Goal: Task Accomplishment & Management: Complete application form

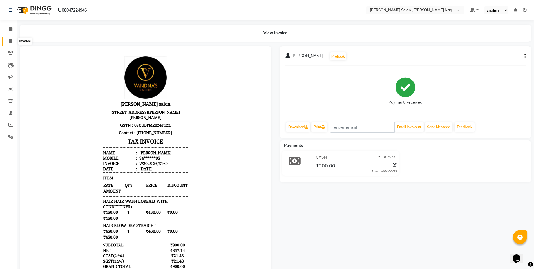
drag, startPoint x: 13, startPoint y: 39, endPoint x: 31, endPoint y: 41, distance: 18.4
click at [13, 39] on span at bounding box center [11, 41] width 10 height 6
select select "service"
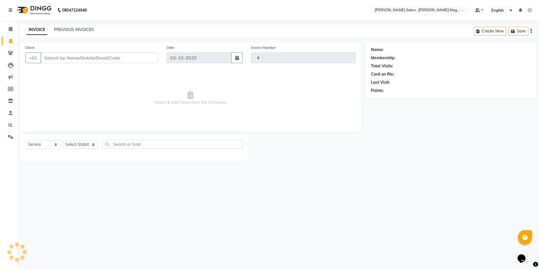
type input "3161"
select select "4120"
type input "9415330305"
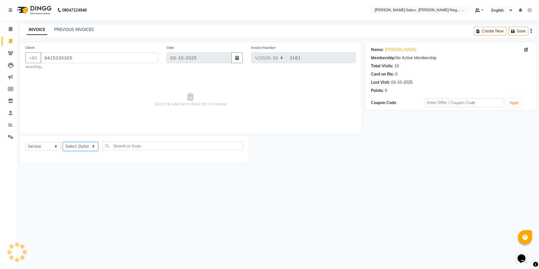
click at [83, 148] on select "Select Stylist [PERSON_NAME] [PERSON_NAME] HARSH isha pal [PERSON_NAME] [PERSON…" at bounding box center [80, 146] width 35 height 9
click at [84, 148] on select "Select Stylist [PERSON_NAME] [PERSON_NAME] HARSH isha pal [PERSON_NAME] [PERSON…" at bounding box center [80, 146] width 35 height 9
select select "65130"
click at [63, 142] on select "Select Stylist [PERSON_NAME] [PERSON_NAME] HARSH isha pal [PERSON_NAME] [PERSON…" at bounding box center [80, 146] width 35 height 9
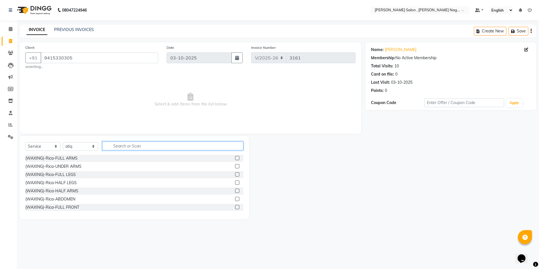
click at [153, 143] on input "text" at bounding box center [172, 145] width 141 height 9
click at [23, 25] on div "INVOICE PREVIOUS INVOICES Create New Save" at bounding box center [278, 31] width 516 height 13
click at [119, 148] on input "text" at bounding box center [172, 145] width 141 height 9
type input "wash"
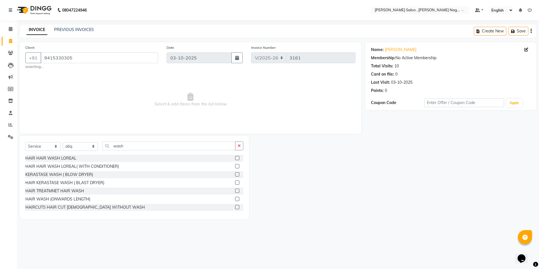
click at [235, 166] on label at bounding box center [237, 166] width 4 height 4
click at [235, 166] on input "checkbox" at bounding box center [237, 167] width 4 height 4
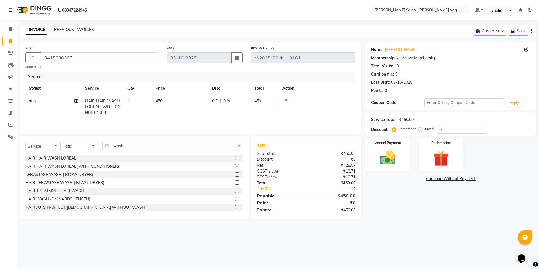
checkbox input "false"
click at [196, 150] on input "wash" at bounding box center [168, 145] width 133 height 9
type input "w"
type input "blow"
click at [65, 29] on link "PREVIOUS INVOICES" at bounding box center [74, 29] width 40 height 5
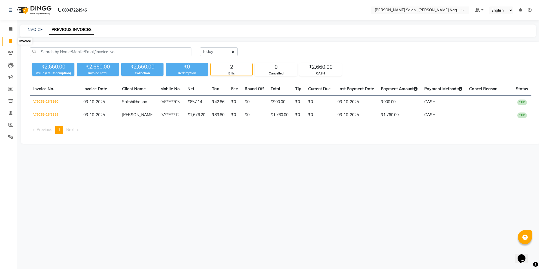
click at [11, 44] on span at bounding box center [11, 41] width 10 height 6
select select "service"
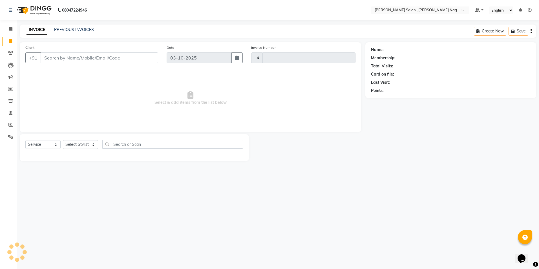
type input "3161"
select select "4120"
click at [59, 51] on div "Client +91" at bounding box center [91, 56] width 141 height 23
click at [57, 58] on input "Client" at bounding box center [99, 57] width 117 height 11
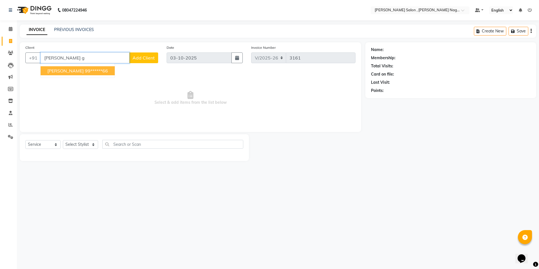
click at [53, 75] on ngb-typeahead-window "[PERSON_NAME] 99******66" at bounding box center [77, 71] width 75 height 14
click at [85, 73] on ngb-highlight "99******66" at bounding box center [96, 71] width 23 height 6
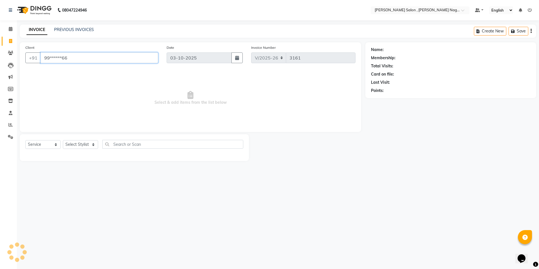
type input "99******66"
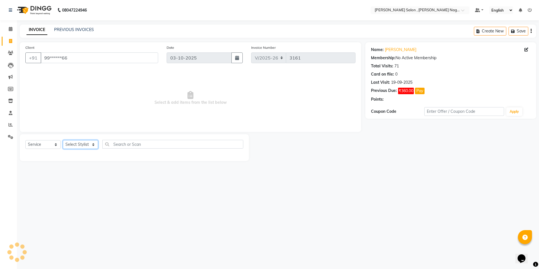
click at [78, 143] on select "Select Stylist [PERSON_NAME] [PERSON_NAME] HARSH isha pal [PERSON_NAME] [PERSON…" at bounding box center [80, 144] width 35 height 9
click at [83, 148] on select "Select Stylist [PERSON_NAME] [PERSON_NAME] HARSH isha pal [PERSON_NAME] [PERSON…" at bounding box center [80, 144] width 35 height 9
select select "21941"
click at [63, 140] on select "Select Stylist [PERSON_NAME] [PERSON_NAME] HARSH isha pal [PERSON_NAME] [PERSON…" at bounding box center [80, 144] width 35 height 9
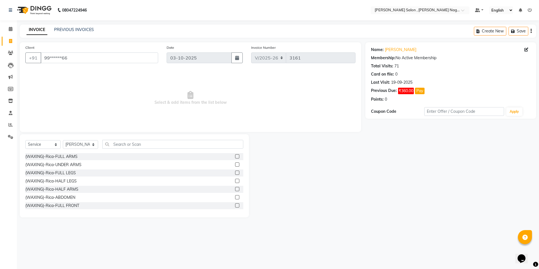
click at [235, 156] on label at bounding box center [237, 156] width 4 height 4
click at [235, 156] on input "checkbox" at bounding box center [237, 157] width 4 height 4
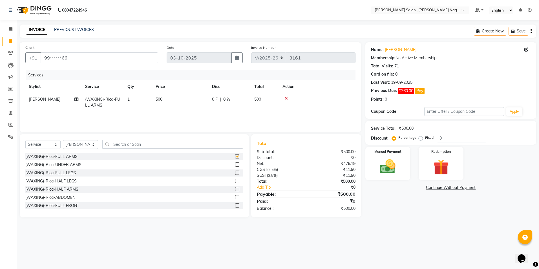
checkbox input "false"
click at [235, 165] on label at bounding box center [237, 164] width 4 height 4
click at [235, 165] on input "checkbox" at bounding box center [237, 165] width 4 height 4
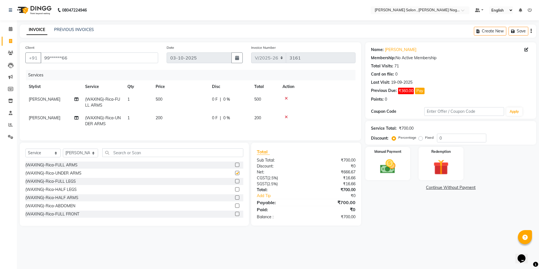
checkbox input "false"
click at [235, 191] on label at bounding box center [237, 189] width 4 height 4
click at [235, 191] on input "checkbox" at bounding box center [237, 190] width 4 height 4
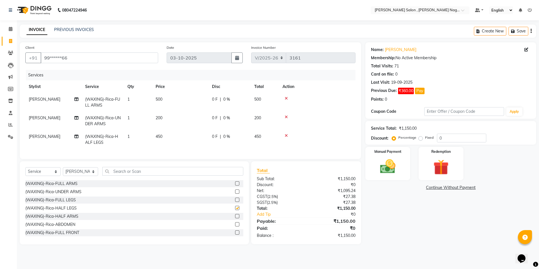
checkbox input "false"
click at [124, 171] on div "Select Service Product Membership Package Voucher Prepaid Gift Card Select Styl…" at bounding box center [134, 202] width 229 height 83
click at [118, 173] on input "text" at bounding box center [172, 171] width 141 height 9
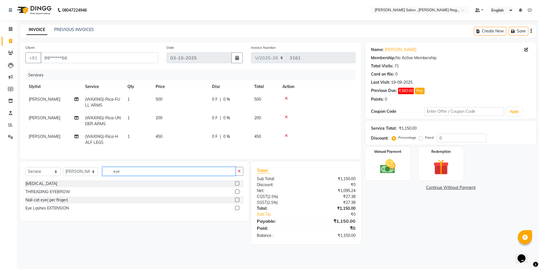
type input "eye"
click at [235, 194] on label at bounding box center [237, 191] width 4 height 4
click at [235, 194] on input "checkbox" at bounding box center [237, 192] width 4 height 4
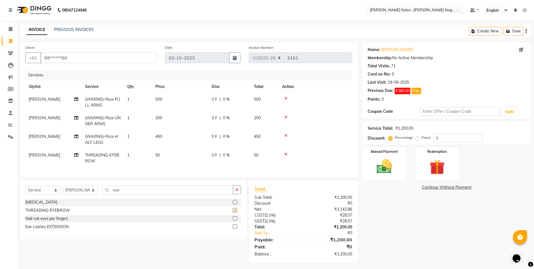
checkbox input "false"
click at [190, 191] on input "eye" at bounding box center [167, 189] width 131 height 9
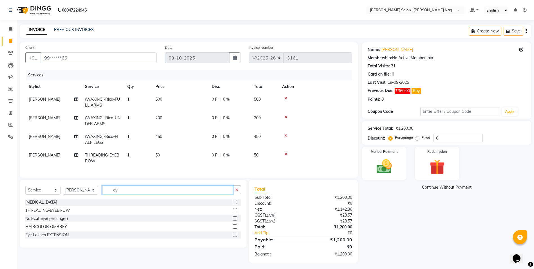
type input "e"
type input "upp"
click at [235, 220] on label at bounding box center [235, 218] width 4 height 4
click at [235, 220] on input "checkbox" at bounding box center [235, 219] width 4 height 4
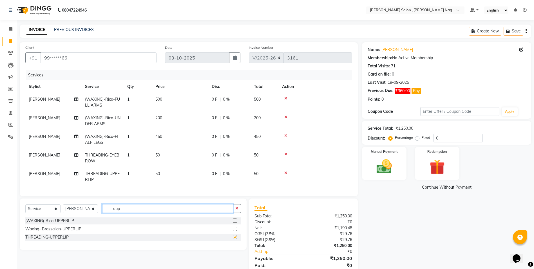
click at [178, 212] on input "upp" at bounding box center [167, 208] width 131 height 9
checkbox input "false"
type input "u"
type input "for"
click at [235, 223] on label at bounding box center [235, 220] width 4 height 4
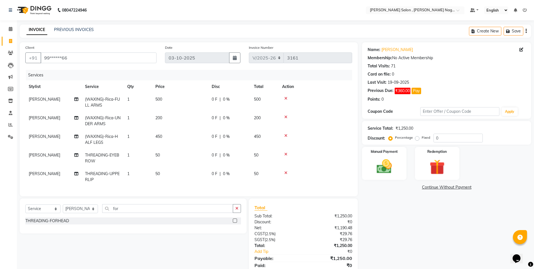
click at [235, 223] on input "checkbox" at bounding box center [235, 221] width 4 height 4
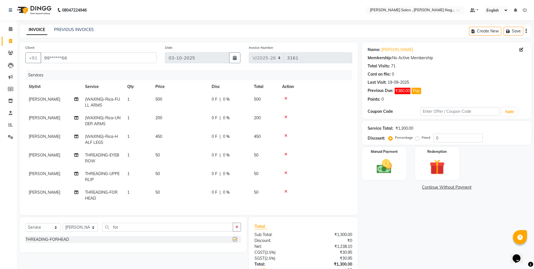
checkbox input "false"
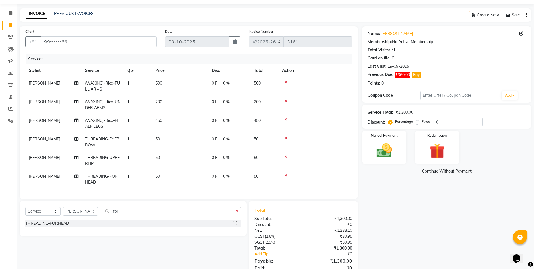
scroll to position [41, 0]
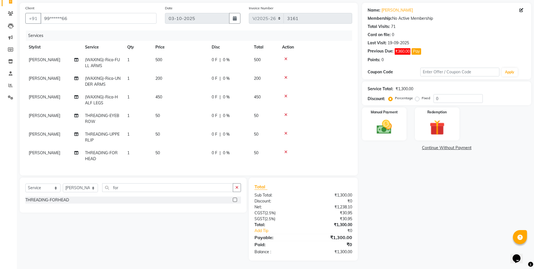
click at [422, 97] on label "Fixed" at bounding box center [426, 97] width 8 height 5
click at [417, 97] on input "Fixed" at bounding box center [419, 98] width 4 height 4
radio input "true"
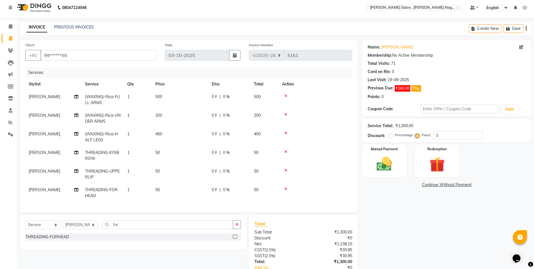
scroll to position [0, 0]
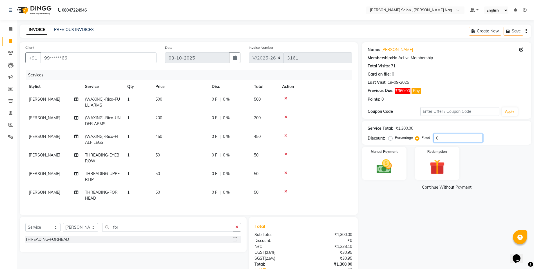
click at [464, 137] on input "0" at bounding box center [458, 138] width 49 height 9
type input "0200"
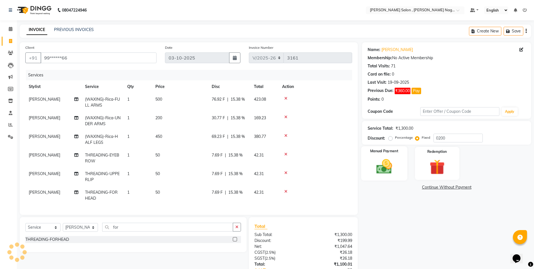
click at [394, 170] on img at bounding box center [385, 166] width 26 height 18
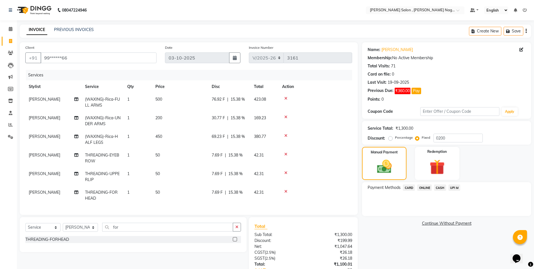
click at [443, 188] on span "CASH" at bounding box center [440, 187] width 12 height 6
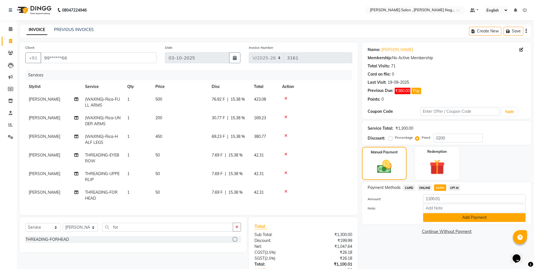
click at [437, 218] on button "Add Payment" at bounding box center [474, 217] width 103 height 9
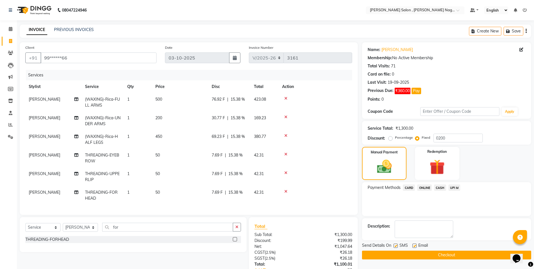
click at [395, 244] on label at bounding box center [396, 245] width 4 height 4
click at [395, 244] on input "checkbox" at bounding box center [396, 246] width 4 height 4
checkbox input "false"
click at [414, 245] on label at bounding box center [415, 245] width 4 height 4
click at [414, 245] on input "checkbox" at bounding box center [415, 246] width 4 height 4
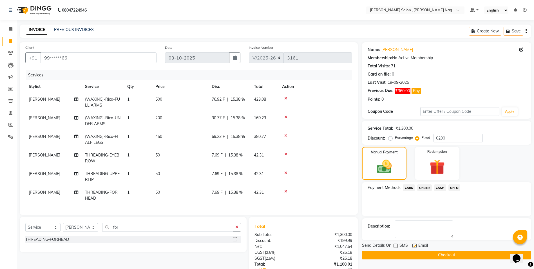
checkbox input "false"
click at [413, 251] on button "Checkout" at bounding box center [446, 254] width 169 height 9
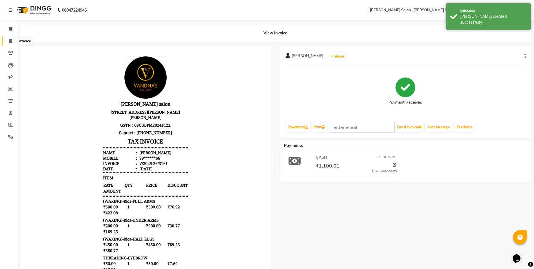
click at [14, 42] on span at bounding box center [11, 41] width 10 height 6
select select "service"
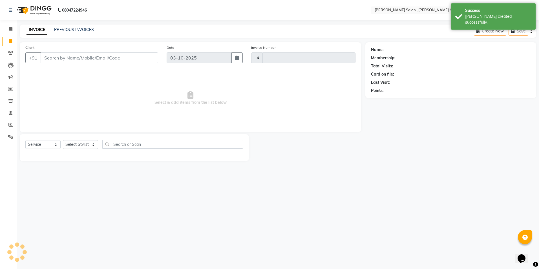
type input "3162"
select select "4120"
type input "9335755551"
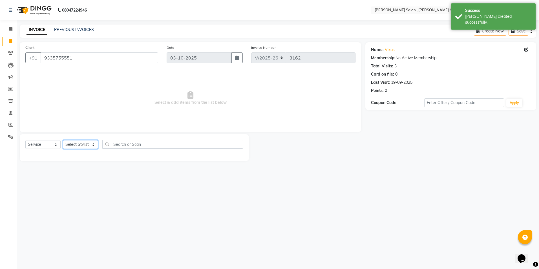
click at [86, 147] on select "Select Stylist [PERSON_NAME] [PERSON_NAME] HARSH isha pal [PERSON_NAME] [PERSON…" at bounding box center [80, 144] width 35 height 9
click at [63, 140] on select "Select Stylist [PERSON_NAME] [PERSON_NAME] HARSH isha pal [PERSON_NAME] [PERSON…" at bounding box center [80, 144] width 35 height 9
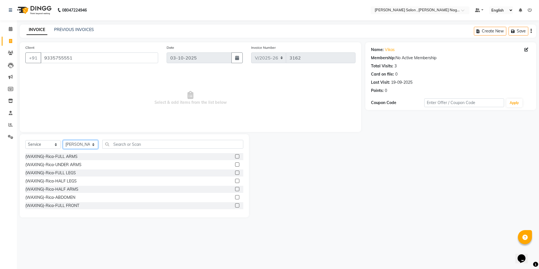
drag, startPoint x: 89, startPoint y: 147, endPoint x: 88, endPoint y: 141, distance: 6.3
click at [89, 147] on select "Select Stylist [PERSON_NAME] [PERSON_NAME] HARSH isha pal [PERSON_NAME] [PERSON…" at bounding box center [80, 144] width 35 height 9
select select "35623"
click at [63, 140] on select "Select Stylist [PERSON_NAME] [PERSON_NAME] HARSH isha pal [PERSON_NAME] [PERSON…" at bounding box center [80, 144] width 35 height 9
click at [131, 151] on div "Select Service Product Membership Package Voucher Prepaid Gift Card Select Styl…" at bounding box center [134, 146] width 218 height 13
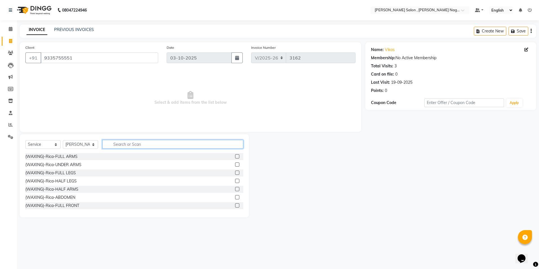
click at [131, 147] on input "text" at bounding box center [172, 144] width 141 height 9
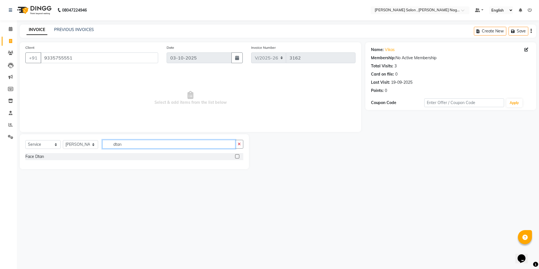
type input "dtan"
click at [235, 156] on label at bounding box center [237, 156] width 4 height 4
click at [235, 156] on input "checkbox" at bounding box center [237, 157] width 4 height 4
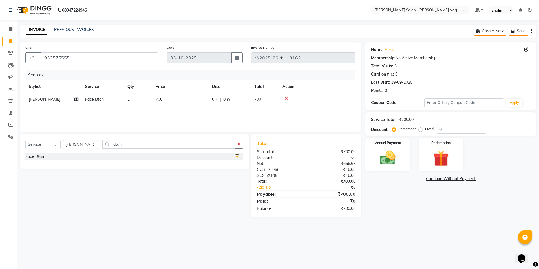
checkbox input "false"
click at [135, 146] on input "dtan" at bounding box center [168, 144] width 133 height 9
type input "d"
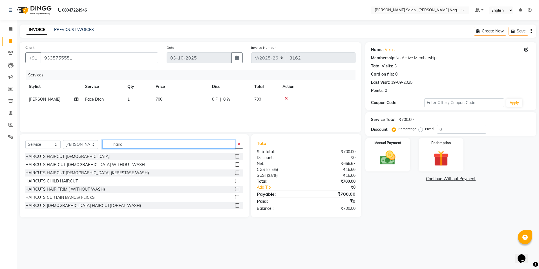
type input "hairc"
click at [235, 166] on label at bounding box center [237, 164] width 4 height 4
click at [235, 166] on input "checkbox" at bounding box center [237, 165] width 4 height 4
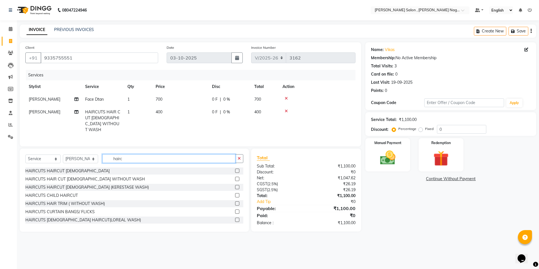
checkbox input "false"
click at [175, 156] on input "hairc" at bounding box center [168, 158] width 133 height 9
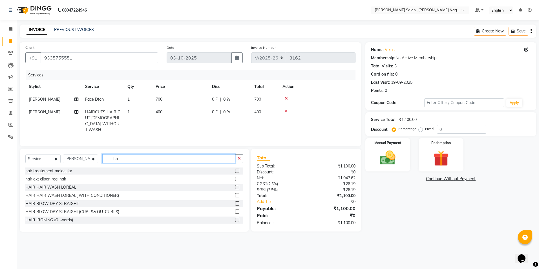
type input "h"
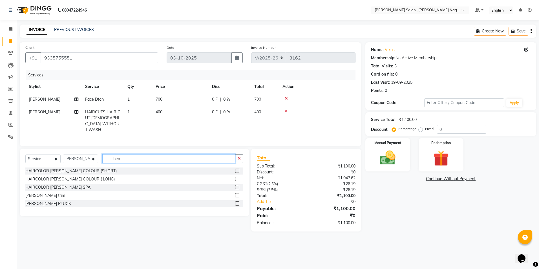
type input "bea"
click at [236, 192] on div at bounding box center [239, 195] width 8 height 7
click at [235, 193] on label at bounding box center [237, 195] width 4 height 4
click at [235, 194] on input "checkbox" at bounding box center [237, 196] width 4 height 4
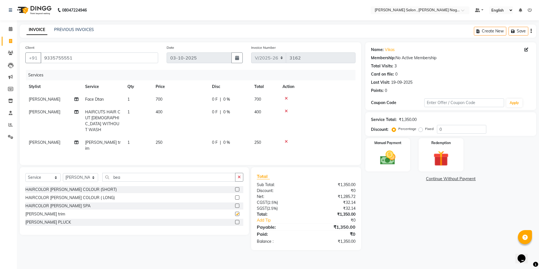
checkbox input "false"
click at [390, 168] on div "Manual Payment" at bounding box center [387, 154] width 46 height 35
click at [444, 180] on span "CASH" at bounding box center [443, 179] width 12 height 6
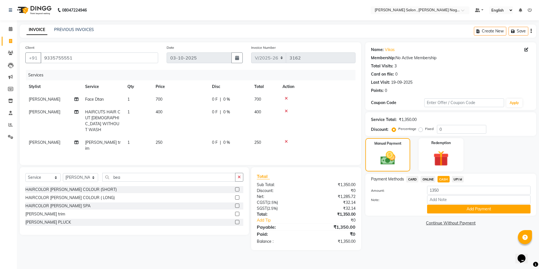
click at [437, 208] on button "Add Payment" at bounding box center [478, 209] width 103 height 9
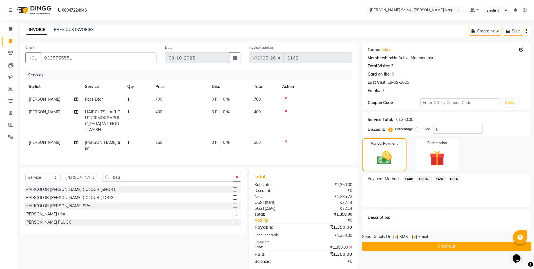
click at [410, 249] on button "Checkout" at bounding box center [446, 246] width 169 height 9
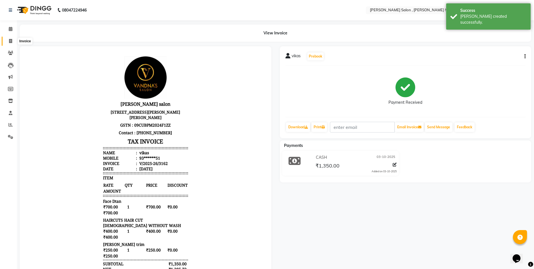
click at [13, 40] on span at bounding box center [11, 41] width 10 height 6
select select "service"
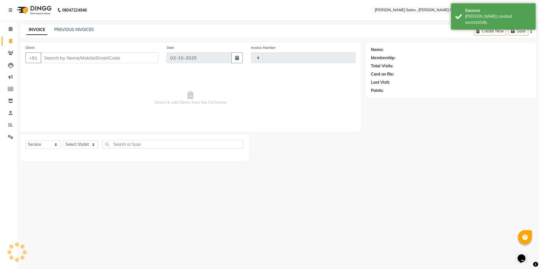
type input "3163"
select select "4120"
drag, startPoint x: 57, startPoint y: 52, endPoint x: 55, endPoint y: 55, distance: 3.4
click at [55, 55] on input "Client" at bounding box center [99, 57] width 117 height 11
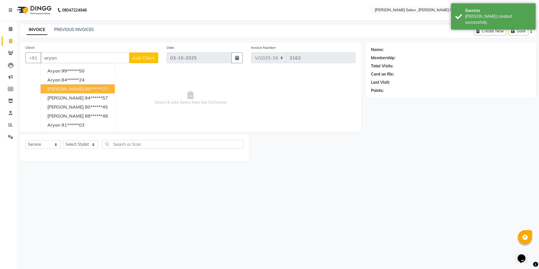
click at [59, 88] on span "[PERSON_NAME]" at bounding box center [65, 89] width 36 height 6
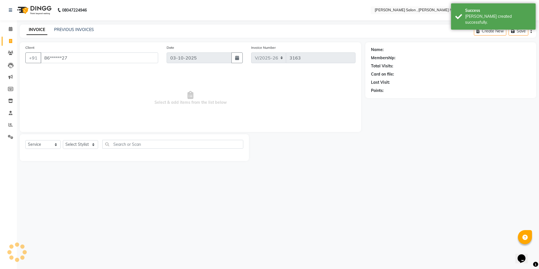
type input "86******27"
click at [80, 143] on select "Select Stylist [PERSON_NAME] [PERSON_NAME] HARSH isha pal [PERSON_NAME] [PERSON…" at bounding box center [80, 144] width 35 height 9
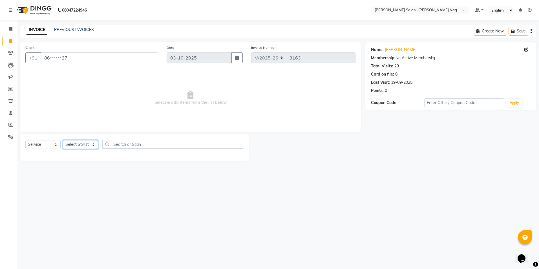
select select "35623"
click at [63, 140] on select "Select Stylist [PERSON_NAME] [PERSON_NAME] HARSH isha pal [PERSON_NAME] [PERSON…" at bounding box center [80, 144] width 35 height 9
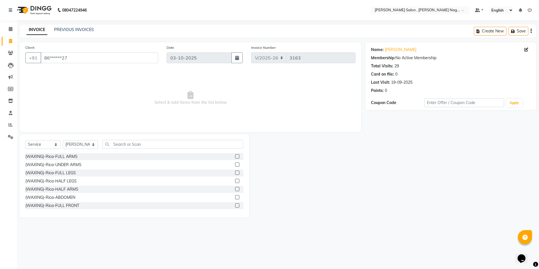
click at [122, 150] on div "Select Service Product Membership Package Voucher Prepaid Gift Card Select Styl…" at bounding box center [134, 146] width 218 height 13
click at [124, 147] on input "text" at bounding box center [172, 144] width 141 height 9
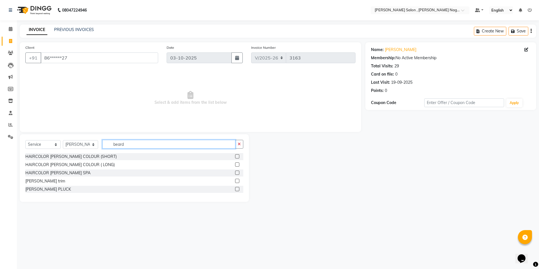
type input "beard"
click at [237, 181] on label at bounding box center [237, 181] width 4 height 4
click at [237, 181] on input "checkbox" at bounding box center [237, 181] width 4 height 4
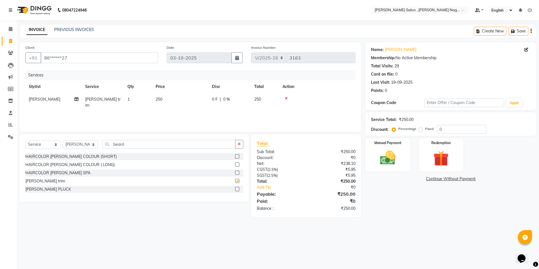
checkbox input "false"
click at [396, 151] on img at bounding box center [387, 157] width 26 height 19
click at [442, 177] on span "CASH" at bounding box center [443, 179] width 12 height 6
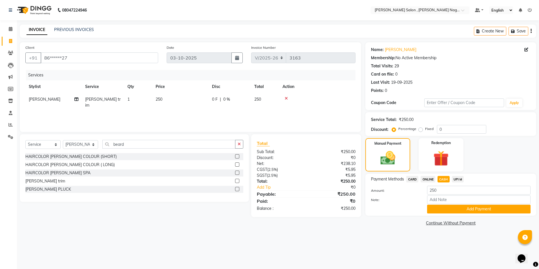
drag, startPoint x: 447, startPoint y: 185, endPoint x: 442, endPoint y: 188, distance: 6.0
click at [447, 185] on div "Payment Methods CARD ONLINE CASH UPI M Amount: 250 Note: Add Payment" at bounding box center [450, 194] width 159 height 37
click at [442, 188] on input "250" at bounding box center [478, 190] width 103 height 9
type input "200"
click at [438, 205] on button "Add Payment" at bounding box center [478, 209] width 103 height 9
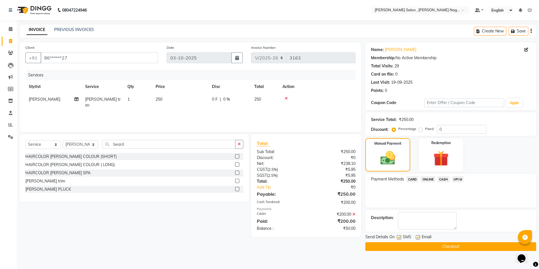
click at [426, 177] on span "ONLINE" at bounding box center [427, 179] width 15 height 6
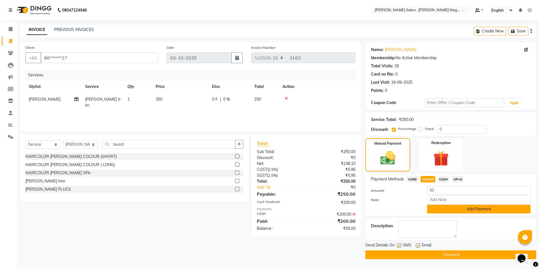
click at [435, 209] on button "Add Payment" at bounding box center [478, 209] width 103 height 9
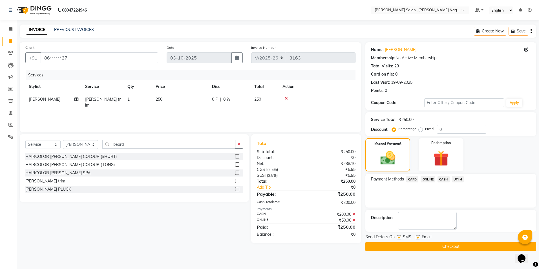
click at [398, 237] on label at bounding box center [399, 237] width 4 height 4
click at [398, 237] on input "checkbox" at bounding box center [399, 237] width 4 height 4
checkbox input "false"
click at [429, 250] on button "Checkout" at bounding box center [450, 246] width 171 height 9
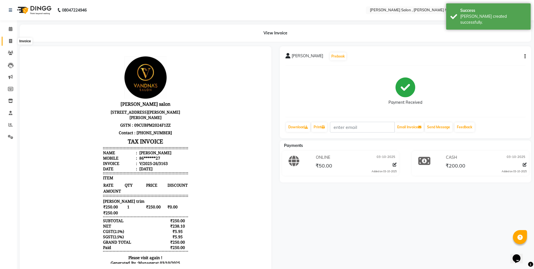
drag, startPoint x: 13, startPoint y: 43, endPoint x: 32, endPoint y: 45, distance: 18.7
click at [13, 43] on span at bounding box center [11, 41] width 10 height 6
select select "service"
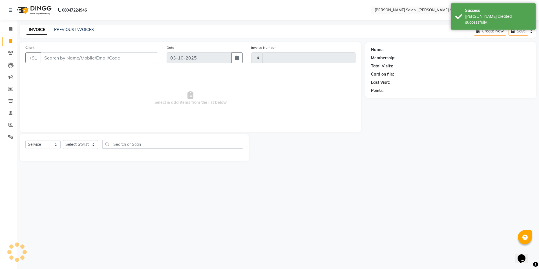
click at [48, 58] on input "Client" at bounding box center [99, 57] width 117 height 11
type input "3164"
select select "4120"
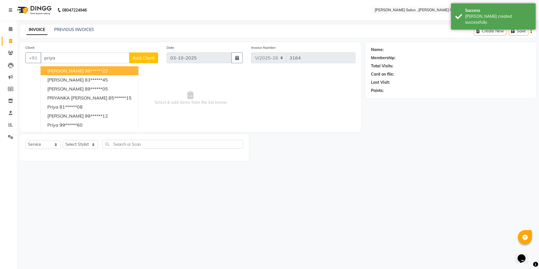
click at [62, 70] on span "[PERSON_NAME]" at bounding box center [65, 71] width 36 height 6
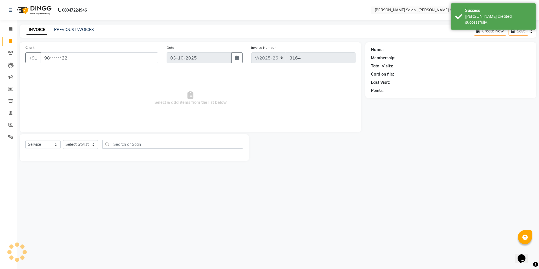
type input "98******22"
click at [86, 147] on select "Select Stylist [PERSON_NAME] [PERSON_NAME] HARSH isha pal [PERSON_NAME] [PERSON…" at bounding box center [80, 144] width 35 height 9
select select "30956"
click at [63, 140] on select "Select Stylist [PERSON_NAME] [PERSON_NAME] HARSH isha pal [PERSON_NAME] [PERSON…" at bounding box center [80, 144] width 35 height 9
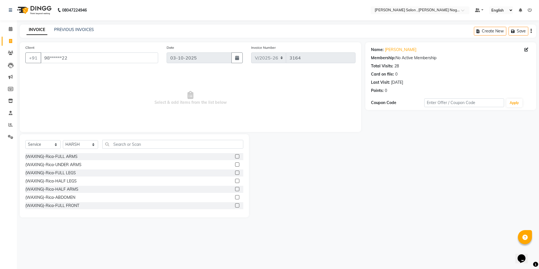
click at [121, 149] on div "Select Service Product Membership Package Voucher Prepaid Gift Card Select Styl…" at bounding box center [134, 146] width 218 height 13
click at [121, 146] on input "text" at bounding box center [172, 144] width 141 height 9
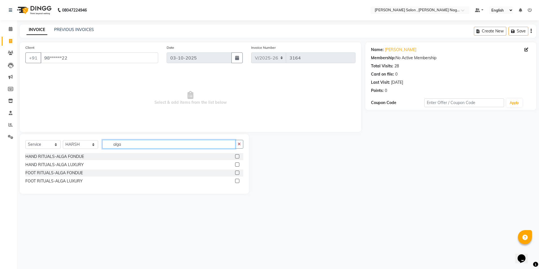
type input "alga"
click at [235, 174] on label at bounding box center [237, 172] width 4 height 4
click at [235, 174] on input "checkbox" at bounding box center [237, 173] width 4 height 4
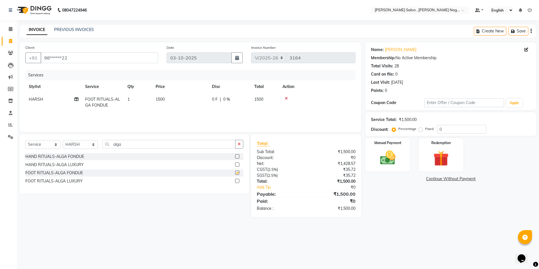
checkbox input "false"
click at [238, 158] on label at bounding box center [237, 156] width 4 height 4
click at [238, 158] on input "checkbox" at bounding box center [237, 157] width 4 height 4
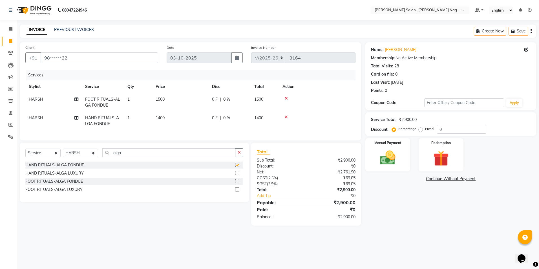
checkbox input "false"
click at [425, 131] on label "Fixed" at bounding box center [429, 128] width 8 height 5
click at [421, 131] on input "Fixed" at bounding box center [421, 129] width 4 height 4
radio input "true"
click at [456, 133] on input "0" at bounding box center [461, 129] width 49 height 9
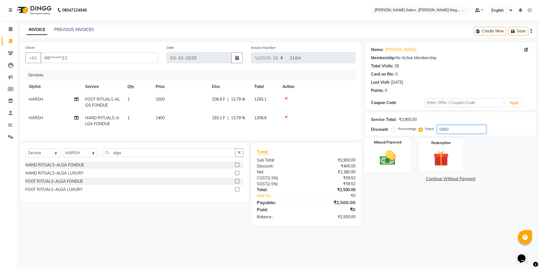
type input "0400"
click at [391, 148] on div "Manual Payment" at bounding box center [387, 154] width 46 height 35
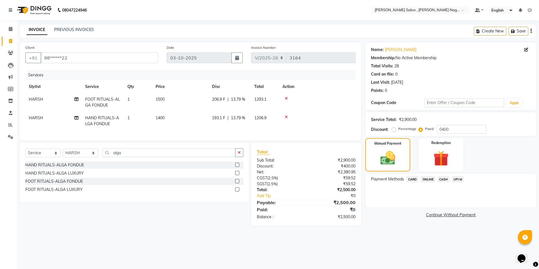
click at [442, 176] on span "CASH" at bounding box center [443, 179] width 12 height 6
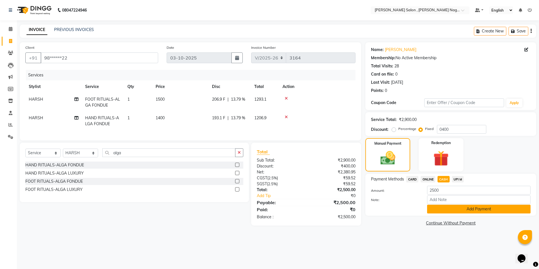
click at [437, 210] on button "Add Payment" at bounding box center [478, 209] width 103 height 9
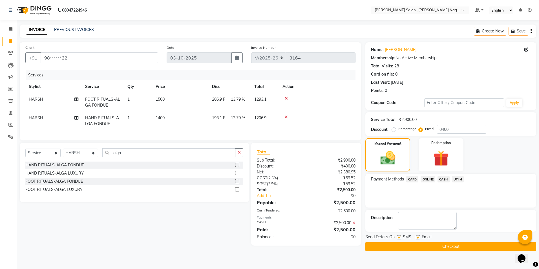
click at [397, 245] on button "Checkout" at bounding box center [450, 246] width 171 height 9
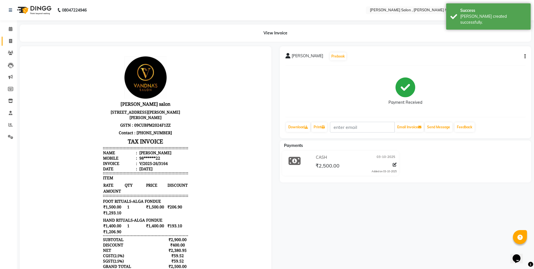
click at [11, 45] on link "Invoice" at bounding box center [9, 41] width 14 height 9
select select "service"
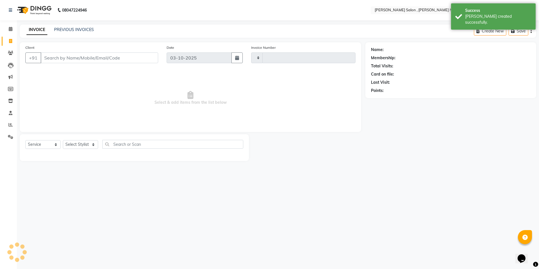
type input "3165"
select select "4120"
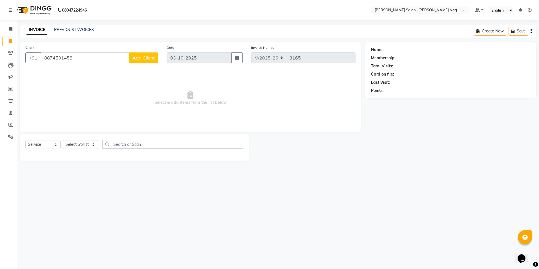
type input "8874501458"
click at [138, 57] on span "Add Client" at bounding box center [143, 58] width 22 height 6
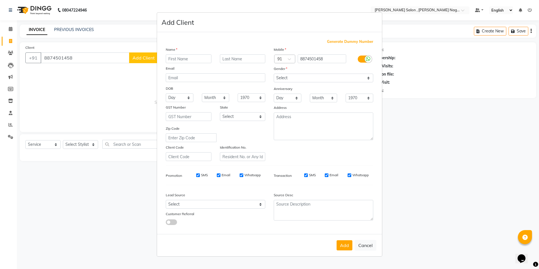
click at [187, 59] on input "text" at bounding box center [189, 58] width 46 height 9
type input "vikas"
drag, startPoint x: 309, startPoint y: 74, endPoint x: 307, endPoint y: 82, distance: 7.6
click at [309, 74] on select "Select [DEMOGRAPHIC_DATA] [DEMOGRAPHIC_DATA] Other Prefer Not To Say" at bounding box center [323, 78] width 99 height 9
select select "[DEMOGRAPHIC_DATA]"
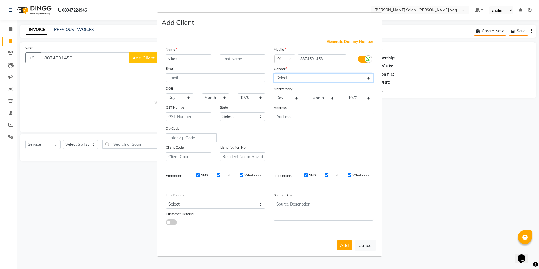
click at [274, 74] on select "Select [DEMOGRAPHIC_DATA] [DEMOGRAPHIC_DATA] Other Prefer Not To Say" at bounding box center [323, 78] width 99 height 9
click at [346, 249] on button "Add" at bounding box center [344, 245] width 16 height 10
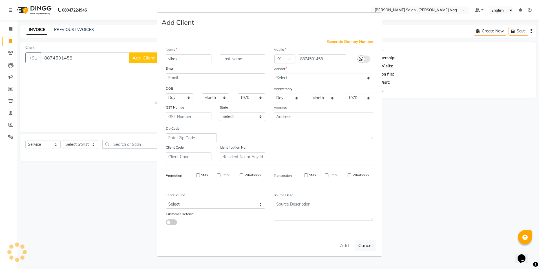
type input "88******58"
select select
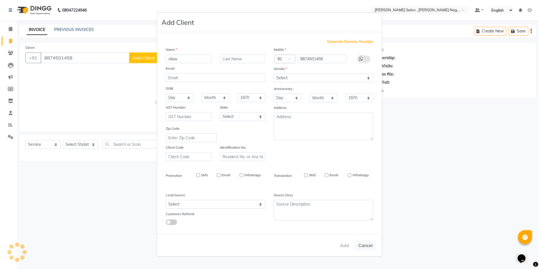
select select
checkbox input "false"
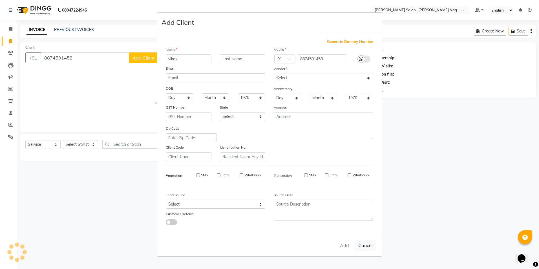
checkbox input "false"
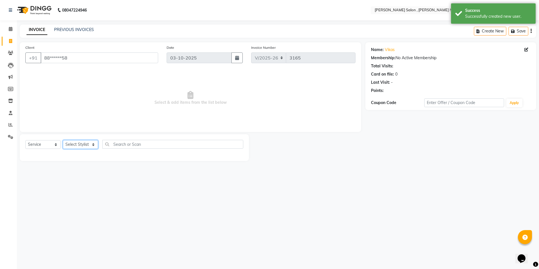
drag, startPoint x: 91, startPoint y: 145, endPoint x: 88, endPoint y: 141, distance: 5.3
click at [91, 145] on select "Select Stylist [PERSON_NAME] [PERSON_NAME] HARSH isha pal [PERSON_NAME] [PERSON…" at bounding box center [80, 144] width 35 height 9
click at [63, 140] on select "Select Stylist [PERSON_NAME] [PERSON_NAME] HARSH isha pal [PERSON_NAME] [PERSON…" at bounding box center [80, 144] width 35 height 9
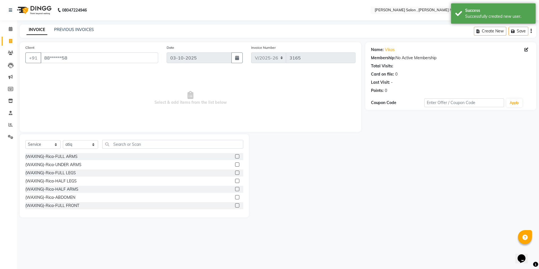
click at [88, 150] on div "Select Service Product Membership Package Voucher Prepaid Gift Card Select Styl…" at bounding box center [134, 146] width 218 height 13
click at [88, 148] on select "Select Stylist [PERSON_NAME] [PERSON_NAME] HARSH isha pal [PERSON_NAME] [PERSON…" at bounding box center [80, 144] width 35 height 9
select select "21939"
click at [63, 140] on select "Select Stylist [PERSON_NAME] [PERSON_NAME] HARSH isha pal [PERSON_NAME] [PERSON…" at bounding box center [80, 144] width 35 height 9
click at [129, 140] on input "text" at bounding box center [172, 144] width 141 height 9
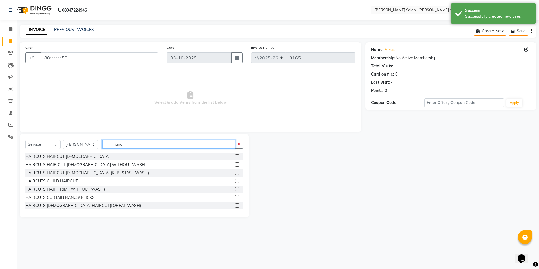
type input "hairc"
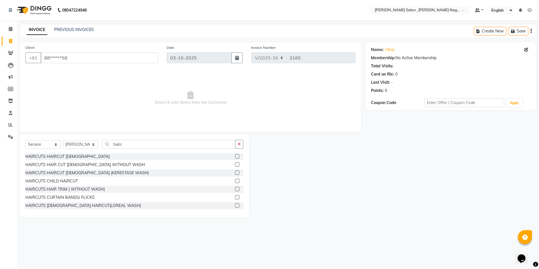
click at [235, 165] on label at bounding box center [237, 164] width 4 height 4
click at [235, 165] on input "checkbox" at bounding box center [237, 165] width 4 height 4
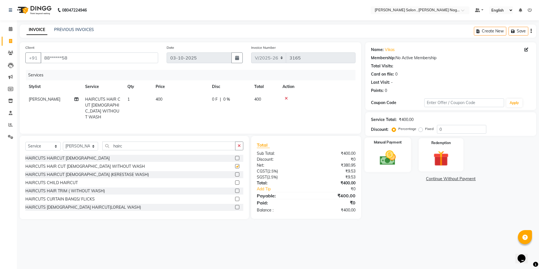
checkbox input "false"
click at [375, 166] on img at bounding box center [387, 157] width 26 height 19
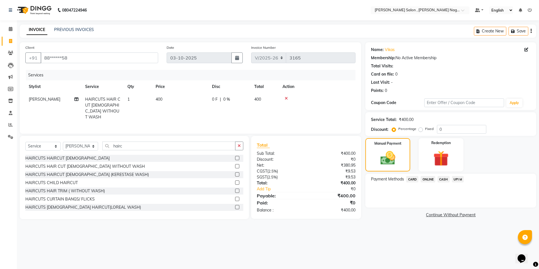
click at [448, 178] on span "CASH" at bounding box center [443, 179] width 12 height 6
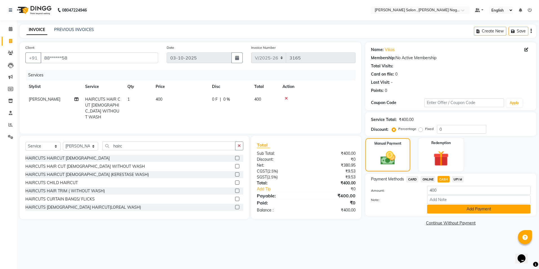
click at [441, 205] on button "Add Payment" at bounding box center [478, 209] width 103 height 9
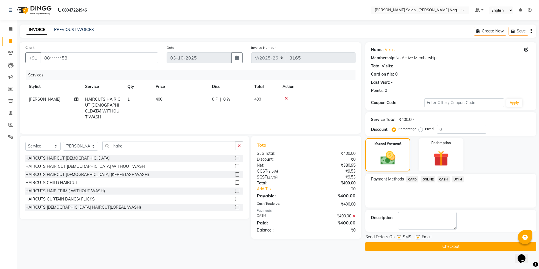
click at [401, 245] on button "Checkout" at bounding box center [450, 246] width 171 height 9
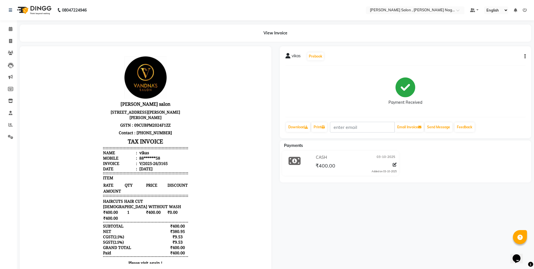
click at [9, 47] on li "Clients" at bounding box center [8, 53] width 17 height 12
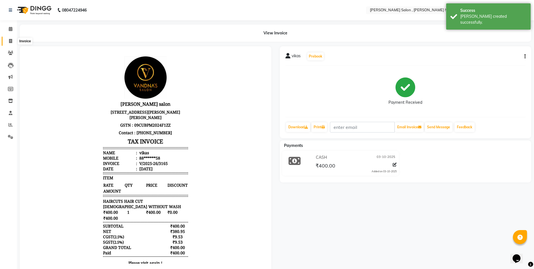
click at [11, 44] on span at bounding box center [11, 41] width 10 height 6
select select "service"
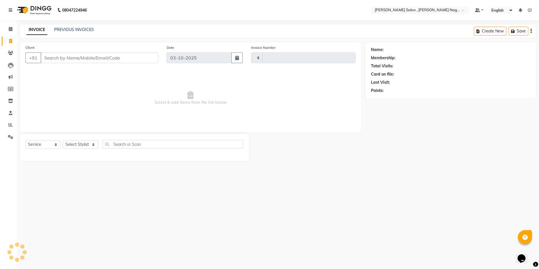
click at [53, 60] on input "Client" at bounding box center [99, 57] width 117 height 11
type input "3166"
select select "4120"
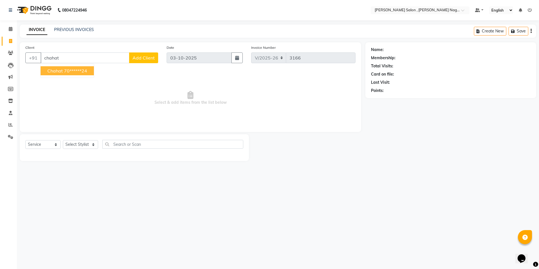
click at [67, 69] on ngb-highlight "70******24" at bounding box center [75, 71] width 23 height 6
type input "70******24"
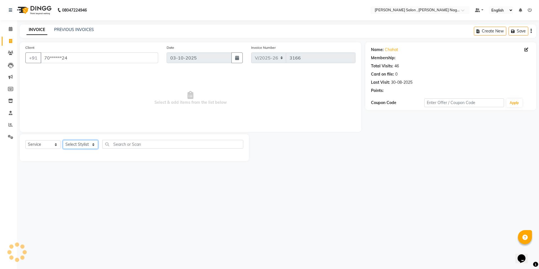
click at [80, 144] on select "Select Stylist [PERSON_NAME] [PERSON_NAME] HARSH isha pal [PERSON_NAME] [PERSON…" at bounding box center [80, 144] width 35 height 9
select select "21943"
click at [63, 140] on select "Select Stylist [PERSON_NAME] [PERSON_NAME] HARSH isha pal [PERSON_NAME] [PERSON…" at bounding box center [80, 144] width 35 height 9
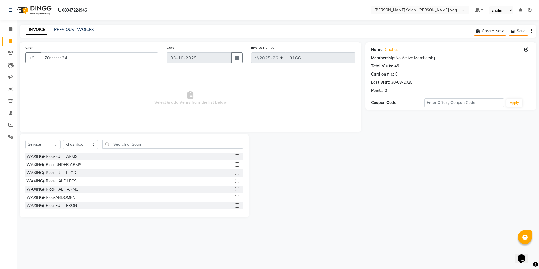
click at [119, 139] on div "Select Service Product Membership Package Voucher Prepaid Gift Card Select Styl…" at bounding box center [134, 175] width 229 height 83
click at [235, 155] on label at bounding box center [237, 156] width 4 height 4
click at [235, 155] on input "checkbox" at bounding box center [237, 157] width 4 height 4
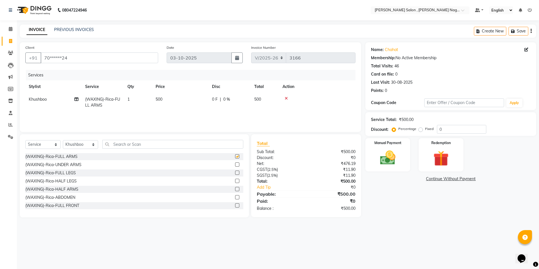
checkbox input "false"
click at [235, 163] on label at bounding box center [237, 164] width 4 height 4
click at [235, 163] on input "checkbox" at bounding box center [237, 165] width 4 height 4
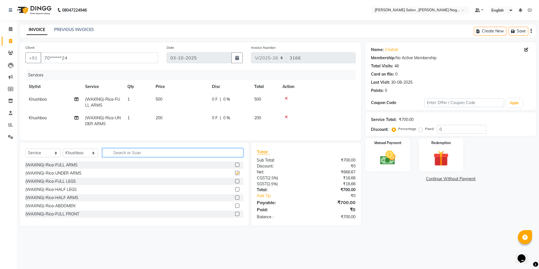
click at [161, 153] on input "text" at bounding box center [172, 152] width 141 height 9
checkbox input "false"
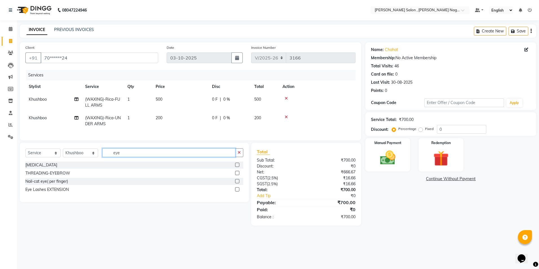
type input "eye"
click at [238, 175] on label at bounding box center [237, 173] width 4 height 4
click at [238, 175] on input "checkbox" at bounding box center [237, 173] width 4 height 4
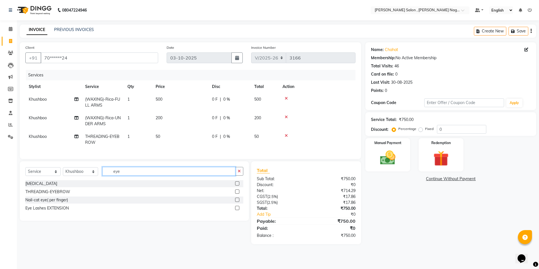
checkbox input "false"
click at [195, 175] on input "eye" at bounding box center [168, 171] width 133 height 9
type input "e"
type input "f"
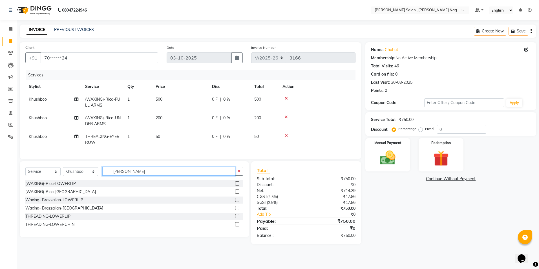
type input "[PERSON_NAME]"
click at [235, 218] on label at bounding box center [237, 216] width 4 height 4
click at [235, 218] on input "checkbox" at bounding box center [237, 216] width 4 height 4
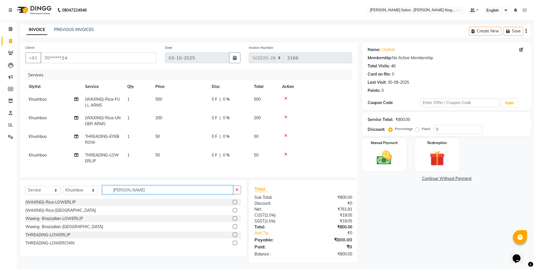
click at [161, 194] on input "[PERSON_NAME]" at bounding box center [167, 189] width 131 height 9
checkbox input "false"
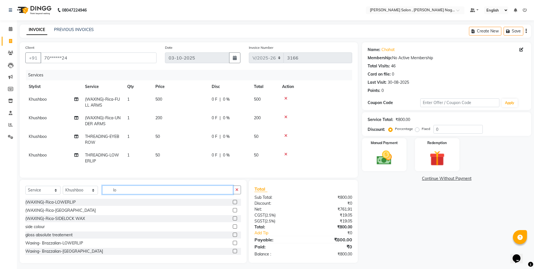
type input "l"
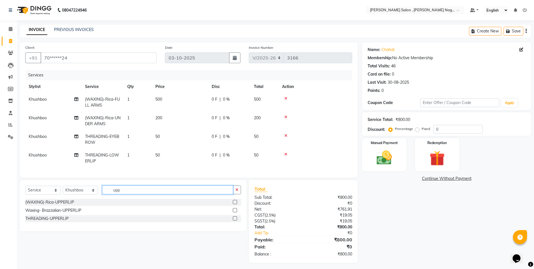
type input "upp"
click at [236, 220] on label at bounding box center [235, 218] width 4 height 4
click at [236, 220] on input "checkbox" at bounding box center [235, 219] width 4 height 4
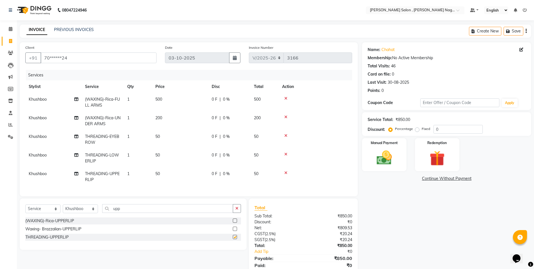
checkbox input "false"
click at [70, 210] on select "Select Stylist [PERSON_NAME] [PERSON_NAME] HARSH isha pal [PERSON_NAME] [PERSON…" at bounding box center [80, 208] width 35 height 9
select select "21728"
click at [63, 208] on select "Select Stylist [PERSON_NAME] [PERSON_NAME] HARSH isha pal [PERSON_NAME] [PERSON…" at bounding box center [80, 208] width 35 height 9
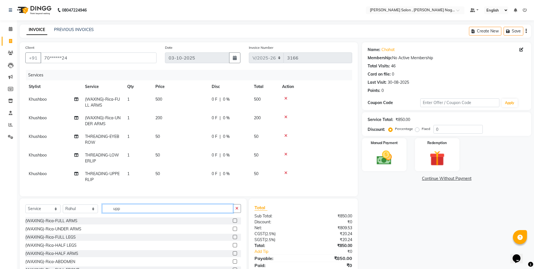
click at [142, 213] on input "upp" at bounding box center [167, 208] width 131 height 9
type input "u"
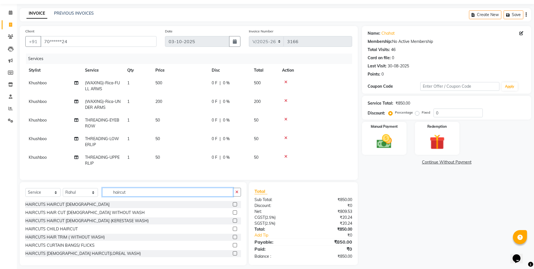
scroll to position [25, 0]
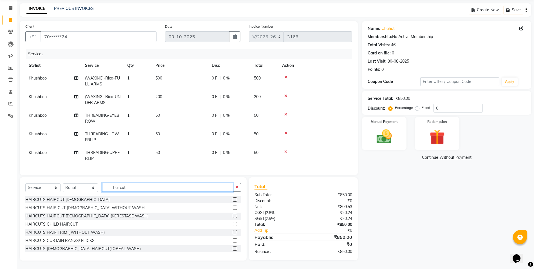
type input "haircut"
click at [233, 249] on label at bounding box center [235, 248] width 4 height 4
click at [233, 249] on input "checkbox" at bounding box center [235, 249] width 4 height 4
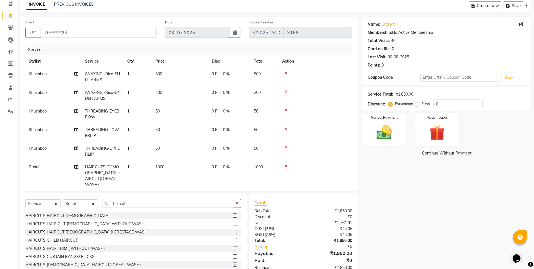
checkbox input "false"
click at [401, 135] on div "Manual Payment" at bounding box center [384, 129] width 46 height 34
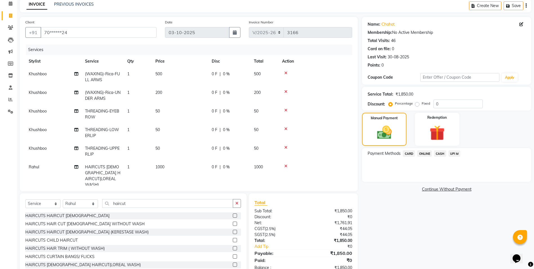
click at [438, 156] on span "CASH" at bounding box center [440, 153] width 12 height 6
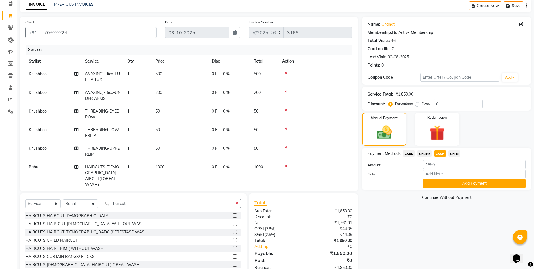
click at [446, 189] on div "Payment Methods CARD ONLINE CASH UPI M Amount: 1850 Note: Add Payment" at bounding box center [446, 169] width 169 height 42
click at [437, 182] on button "Add Payment" at bounding box center [474, 183] width 103 height 9
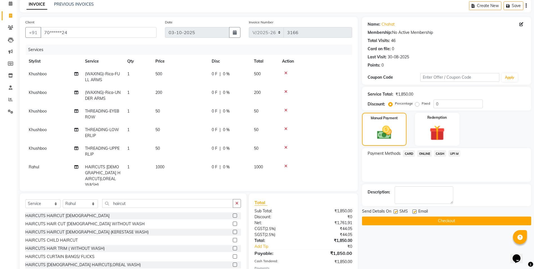
click at [398, 214] on div "SMS" at bounding box center [403, 211] width 19 height 7
click at [396, 212] on label at bounding box center [396, 211] width 4 height 4
click at [396, 212] on input "checkbox" at bounding box center [396, 212] width 4 height 4
checkbox input "false"
click at [415, 208] on div "Email" at bounding box center [423, 211] width 20 height 7
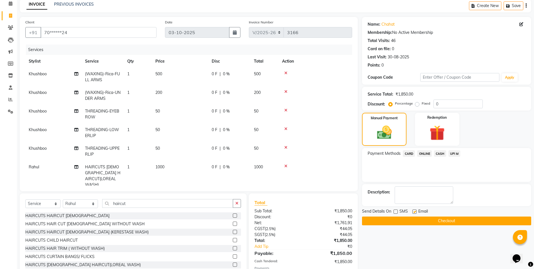
click at [414, 212] on label at bounding box center [415, 211] width 4 height 4
click at [414, 212] on input "checkbox" at bounding box center [415, 212] width 4 height 4
checkbox input "false"
click at [412, 219] on button "Checkout" at bounding box center [446, 220] width 169 height 9
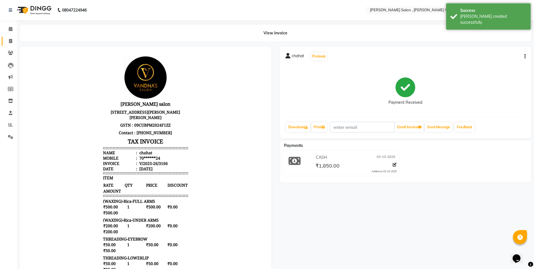
click at [15, 44] on link "Invoice" at bounding box center [9, 41] width 14 height 9
select select "service"
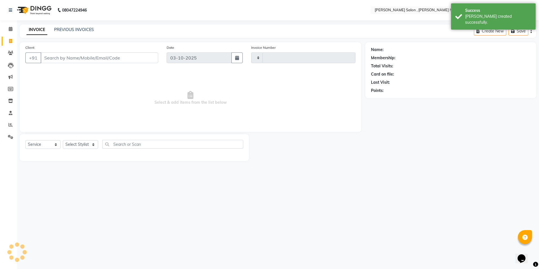
type input "3167"
select select "4120"
type input "9782585258"
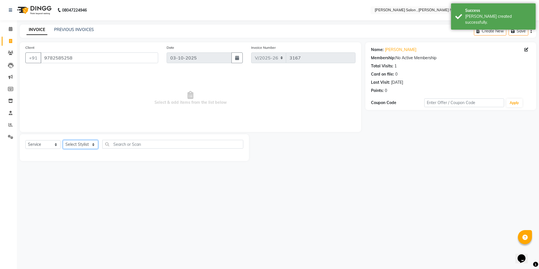
drag, startPoint x: 88, startPoint y: 144, endPoint x: 88, endPoint y: 139, distance: 4.8
click at [88, 144] on select "Select Stylist [PERSON_NAME] [PERSON_NAME] HARSH isha pal [PERSON_NAME] [PERSON…" at bounding box center [80, 144] width 35 height 9
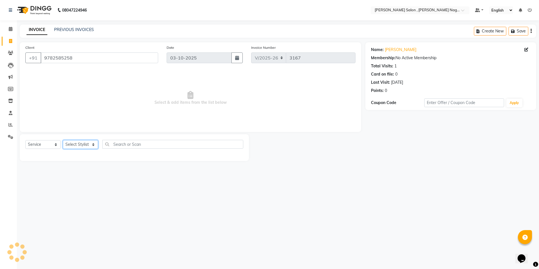
select select "33786"
click at [63, 140] on select "Select Stylist [PERSON_NAME] [PERSON_NAME] HARSH isha pal [PERSON_NAME] [PERSON…" at bounding box center [80, 144] width 35 height 9
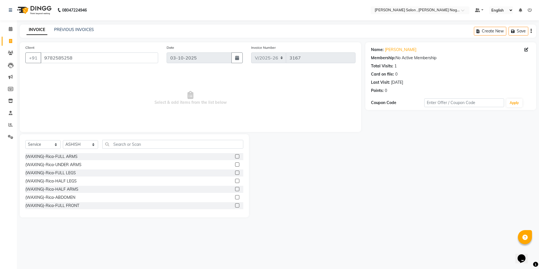
click at [117, 151] on div "Select Service Product Membership Package Voucher Prepaid Gift Card Select Styl…" at bounding box center [134, 146] width 218 height 13
click at [117, 146] on input "text" at bounding box center [172, 144] width 141 height 9
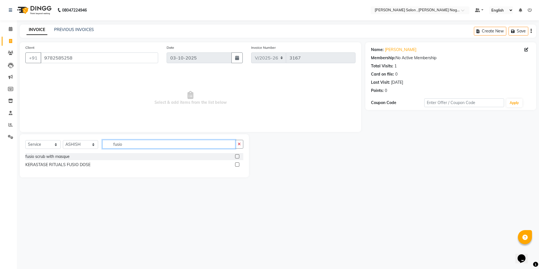
type input "fusio"
drag, startPoint x: 238, startPoint y: 154, endPoint x: 248, endPoint y: 160, distance: 11.5
click at [238, 154] on label at bounding box center [237, 156] width 4 height 4
click at [238, 155] on input "checkbox" at bounding box center [237, 157] width 4 height 4
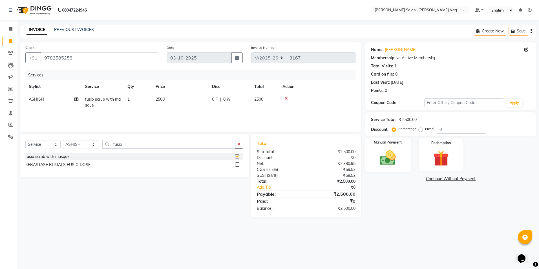
checkbox input "false"
click at [391, 162] on img at bounding box center [387, 157] width 26 height 19
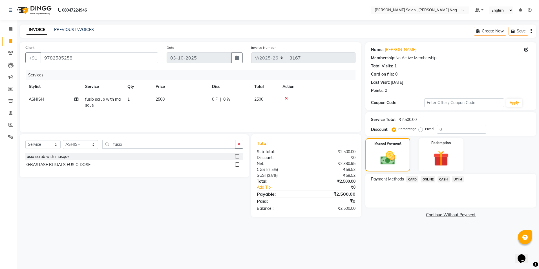
click at [425, 179] on span "ONLINE" at bounding box center [427, 179] width 15 height 6
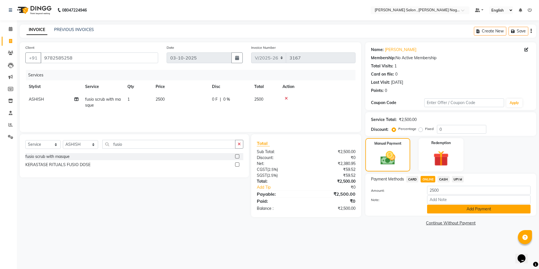
click at [445, 208] on button "Add Payment" at bounding box center [478, 209] width 103 height 9
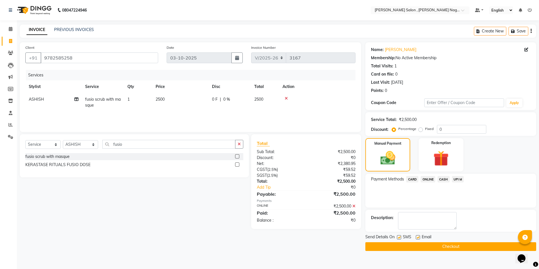
click at [413, 252] on main "INVOICE PREVIOUS INVOICES Create New Save Client [PHONE_NUMBER] Date [DATE] Inv…" at bounding box center [278, 142] width 522 height 235
click at [385, 253] on main "INVOICE PREVIOUS INVOICES Create New Save Client [PHONE_NUMBER] Date [DATE] Inv…" at bounding box center [278, 142] width 522 height 235
click at [385, 249] on button "Checkout" at bounding box center [450, 246] width 171 height 9
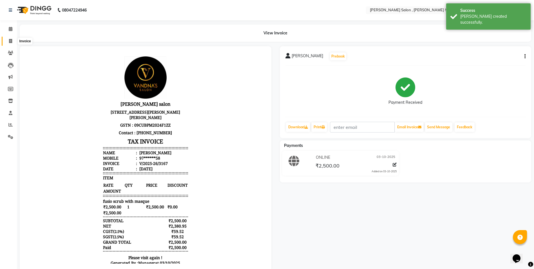
drag, startPoint x: 12, startPoint y: 42, endPoint x: 22, endPoint y: 46, distance: 10.2
click at [12, 42] on span at bounding box center [11, 41] width 10 height 6
select select "service"
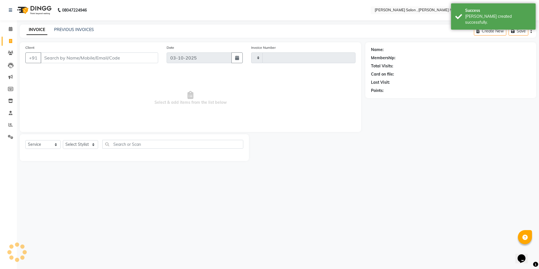
type input "3168"
select select "4120"
type input "8746999996"
click at [139, 62] on button "Add Client" at bounding box center [143, 57] width 29 height 11
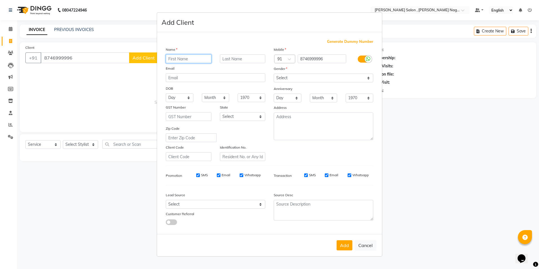
click at [170, 55] on input "text" at bounding box center [189, 58] width 46 height 9
click at [62, 57] on ngb-modal-window "Add Client Generate Dummy Number Name Email DOB Day 01 02 03 04 05 06 07 08 09 …" at bounding box center [269, 134] width 539 height 269
drag, startPoint x: 62, startPoint y: 57, endPoint x: 71, endPoint y: 63, distance: 10.9
click at [71, 63] on ngb-modal-window "Add Client Generate Dummy Number Name Email DOB Day 01 02 03 04 05 06 07 08 09 …" at bounding box center [269, 134] width 539 height 269
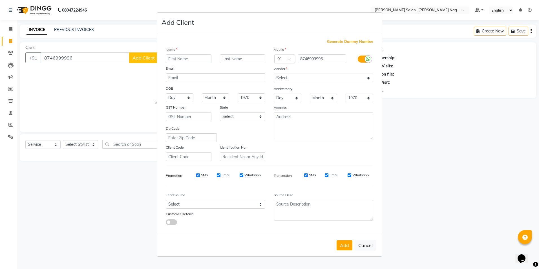
click at [53, 111] on ngb-modal-window "Add Client Generate Dummy Number Name Email DOB Day 01 02 03 04 05 06 07 08 09 …" at bounding box center [269, 134] width 539 height 269
click at [50, 55] on ngb-modal-window "Add Client Generate Dummy Number Name Email DOB Day 01 02 03 04 05 06 07 08 09 …" at bounding box center [269, 134] width 539 height 269
click at [372, 248] on button "Cancel" at bounding box center [365, 245] width 22 height 11
select select
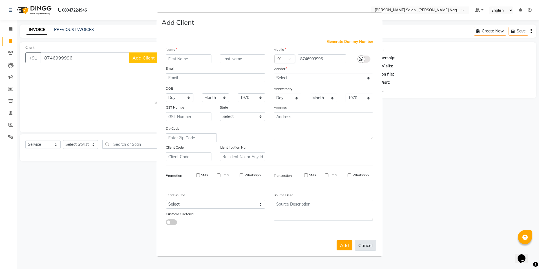
select select
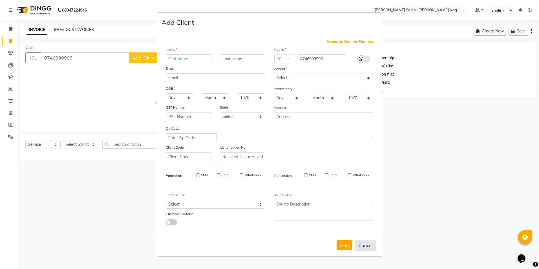
checkbox input "false"
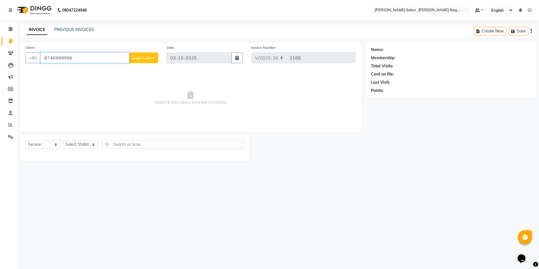
click at [48, 59] on input "8746999996" at bounding box center [85, 57] width 89 height 11
click at [66, 57] on input "746999996" at bounding box center [85, 57] width 89 height 11
type input "7469999996"
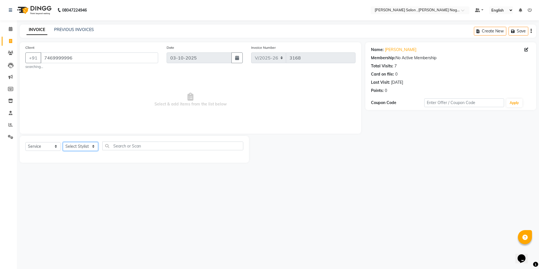
click at [80, 147] on select "Select Stylist [PERSON_NAME] [PERSON_NAME] HARSH isha pal [PERSON_NAME] [PERSON…" at bounding box center [80, 146] width 35 height 9
select select "21935"
click at [63, 142] on select "Select Stylist [PERSON_NAME] [PERSON_NAME] HARSH isha pal [PERSON_NAME] [PERSON…" at bounding box center [80, 146] width 35 height 9
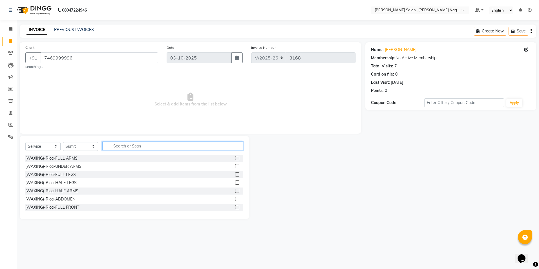
click at [112, 147] on input "text" at bounding box center [172, 145] width 141 height 9
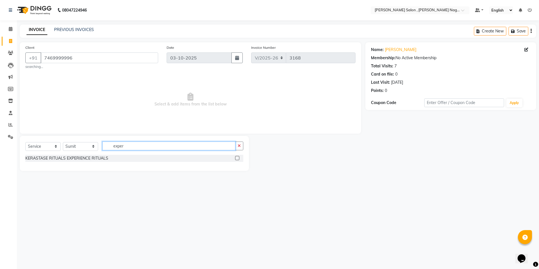
type input "exper"
click at [237, 159] on label at bounding box center [237, 158] width 4 height 4
click at [237, 159] on input "checkbox" at bounding box center [237, 158] width 4 height 4
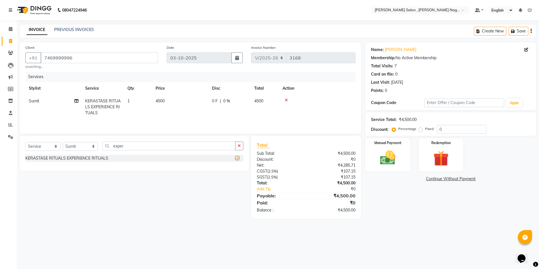
checkbox input "false"
click at [376, 144] on label "Manual Payment" at bounding box center [388, 142] width 28 height 5
click at [443, 182] on span "CASH" at bounding box center [443, 179] width 12 height 6
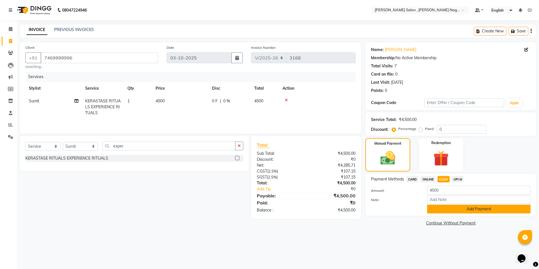
click at [449, 208] on button "Add Payment" at bounding box center [478, 209] width 103 height 9
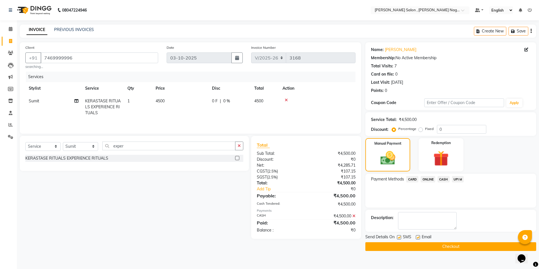
drag, startPoint x: 400, startPoint y: 238, endPoint x: 412, endPoint y: 246, distance: 14.4
click at [403, 239] on div "SMS" at bounding box center [406, 237] width 19 height 7
click at [413, 248] on button "Checkout" at bounding box center [450, 246] width 171 height 9
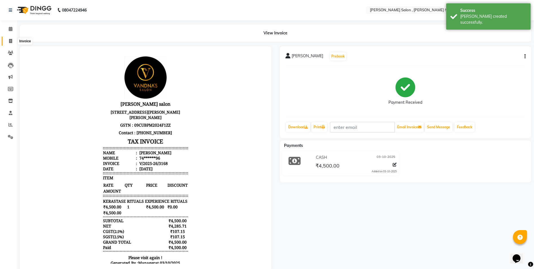
click at [11, 42] on icon at bounding box center [10, 41] width 3 height 4
select select "service"
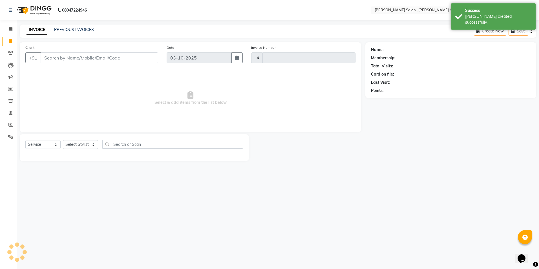
click at [51, 56] on input "Client" at bounding box center [99, 57] width 117 height 11
type input "3169"
select select "4120"
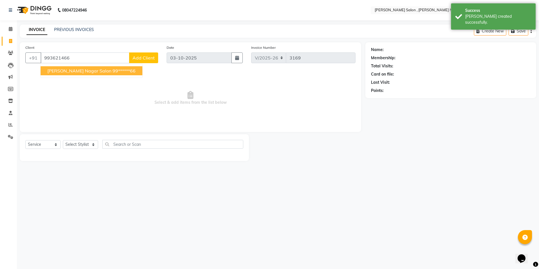
click at [67, 74] on button "[PERSON_NAME] Nagar Salon 99******66" at bounding box center [92, 70] width 102 height 9
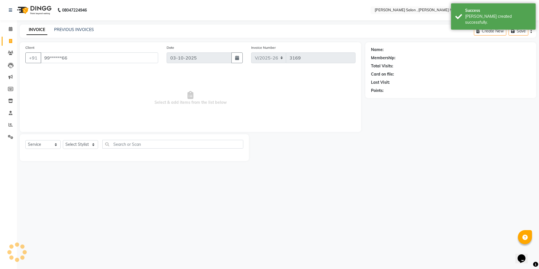
type input "99******66"
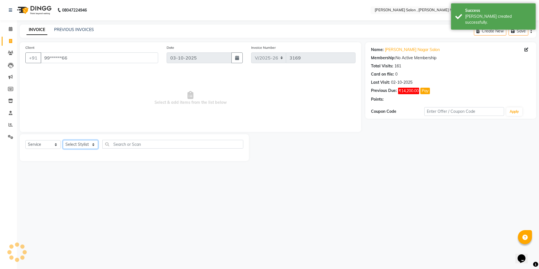
click at [82, 146] on select "Select Stylist [PERSON_NAME] [PERSON_NAME] HARSH isha pal [PERSON_NAME] [PERSON…" at bounding box center [80, 144] width 35 height 9
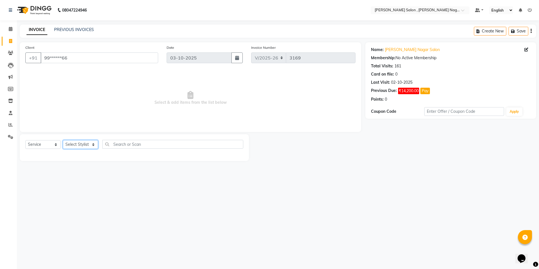
select select "21943"
click at [63, 140] on select "Select Stylist [PERSON_NAME] [PERSON_NAME] HARSH isha pal [PERSON_NAME] [PERSON…" at bounding box center [80, 144] width 35 height 9
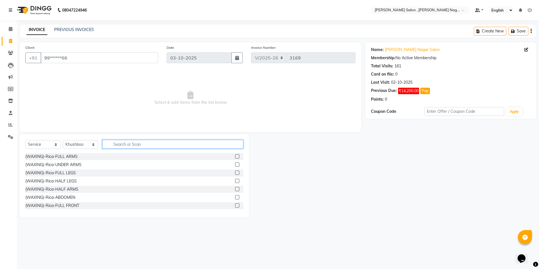
click at [113, 146] on input "text" at bounding box center [172, 144] width 141 height 9
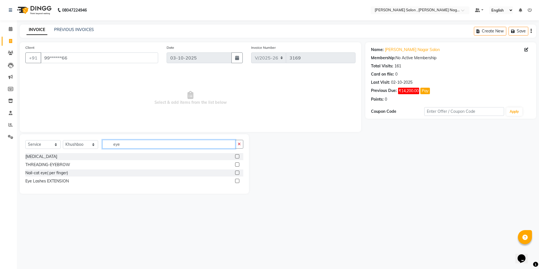
type input "eye"
click at [237, 163] on label at bounding box center [237, 164] width 4 height 4
click at [237, 163] on input "checkbox" at bounding box center [237, 165] width 4 height 4
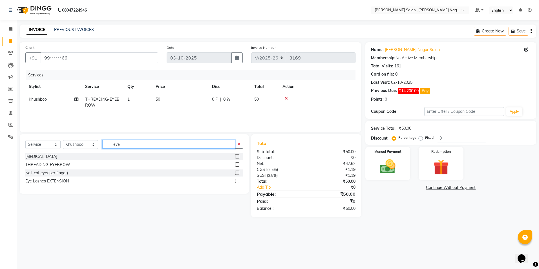
checkbox input "false"
click at [185, 142] on input "eye" at bounding box center [168, 144] width 133 height 9
type input "e"
type input "for"
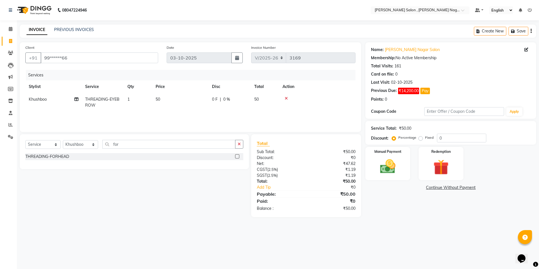
click at [235, 158] on div at bounding box center [237, 157] width 4 height 6
click at [236, 158] on div at bounding box center [237, 157] width 4 height 6
click at [236, 157] on label at bounding box center [237, 156] width 4 height 4
click at [236, 157] on input "checkbox" at bounding box center [237, 157] width 4 height 4
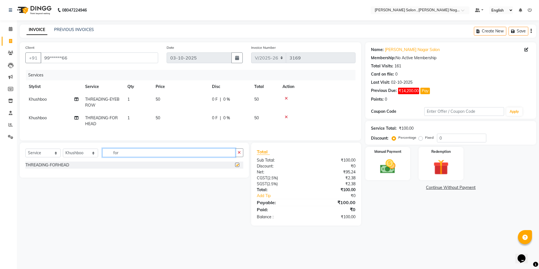
click at [185, 157] on input "for" at bounding box center [168, 152] width 133 height 9
checkbox input "false"
type input "f"
type input "upp"
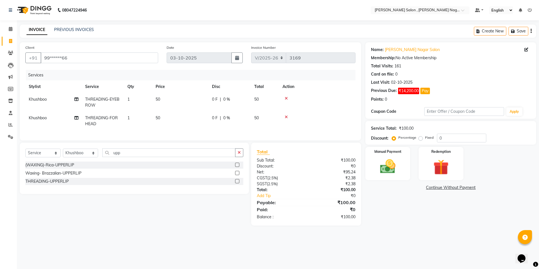
click at [238, 175] on label at bounding box center [237, 173] width 4 height 4
click at [238, 175] on input "checkbox" at bounding box center [237, 173] width 4 height 4
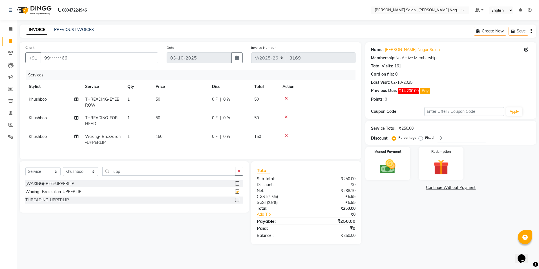
checkbox input "false"
click at [402, 172] on div "Manual Payment" at bounding box center [387, 163] width 46 height 35
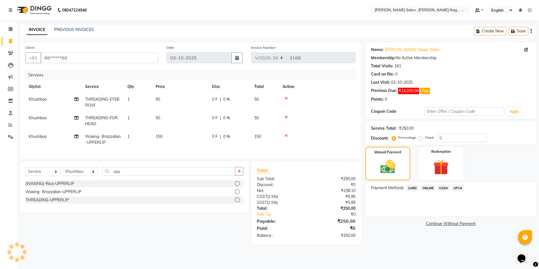
click at [445, 186] on span "CASH" at bounding box center [443, 188] width 12 height 6
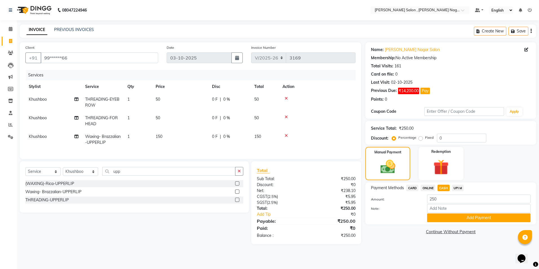
drag, startPoint x: 447, startPoint y: 217, endPoint x: 444, endPoint y: 218, distance: 3.3
click at [447, 216] on button "Add Payment" at bounding box center [478, 217] width 103 height 9
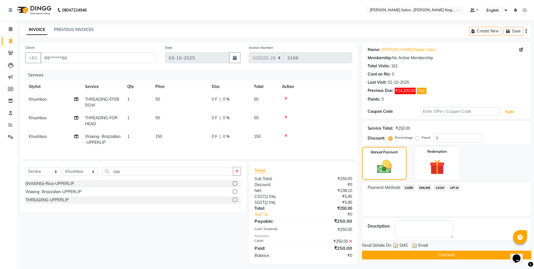
click at [436, 253] on button "Checkout" at bounding box center [446, 254] width 169 height 9
